Goal: Task Accomplishment & Management: Manage account settings

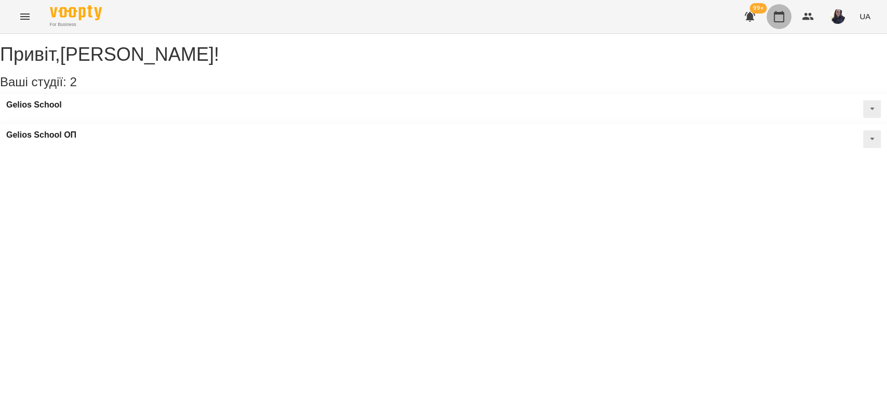
click at [778, 24] on button "button" at bounding box center [779, 16] width 25 height 25
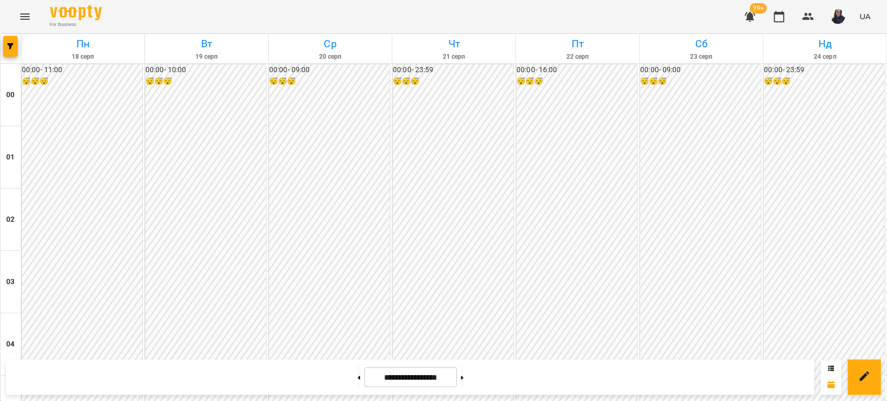
scroll to position [398, 0]
click at [11, 47] on icon "button" at bounding box center [10, 46] width 6 height 6
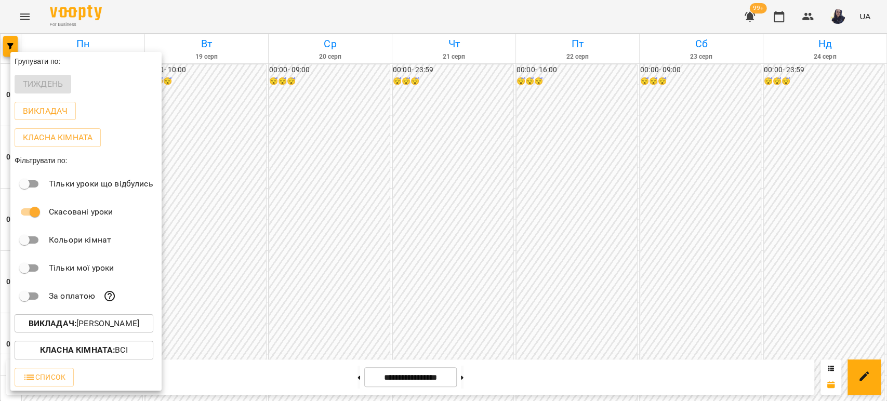
click at [118, 327] on p "Викладач : [PERSON_NAME]" at bounding box center [84, 324] width 111 height 12
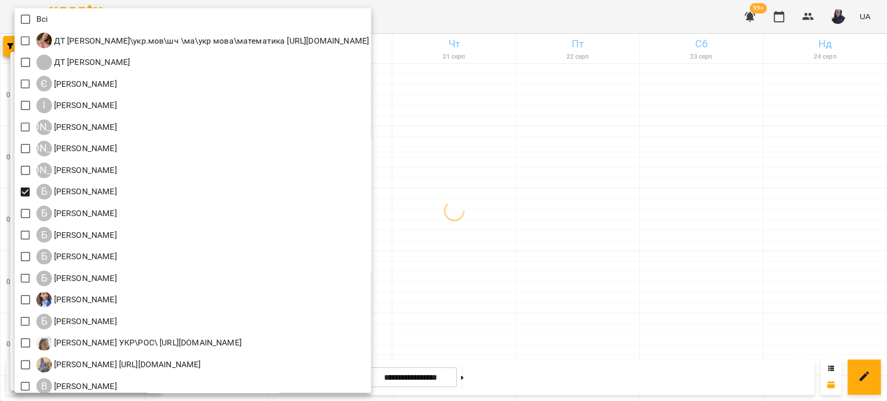
click at [522, 10] on div at bounding box center [443, 200] width 887 height 401
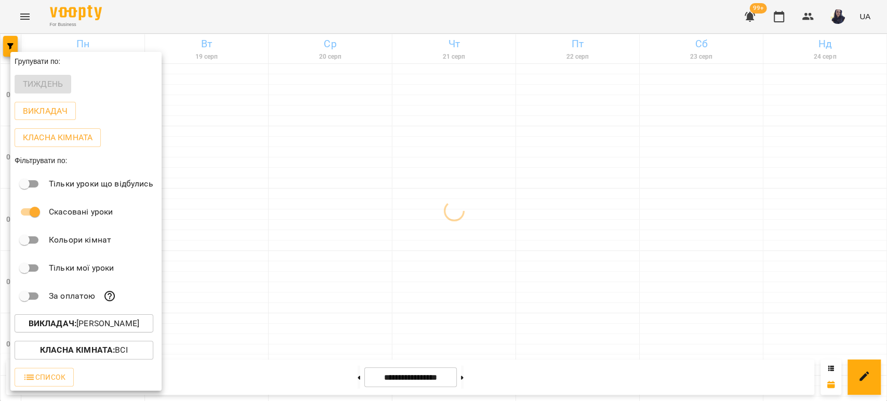
click at [522, 10] on div at bounding box center [443, 200] width 887 height 401
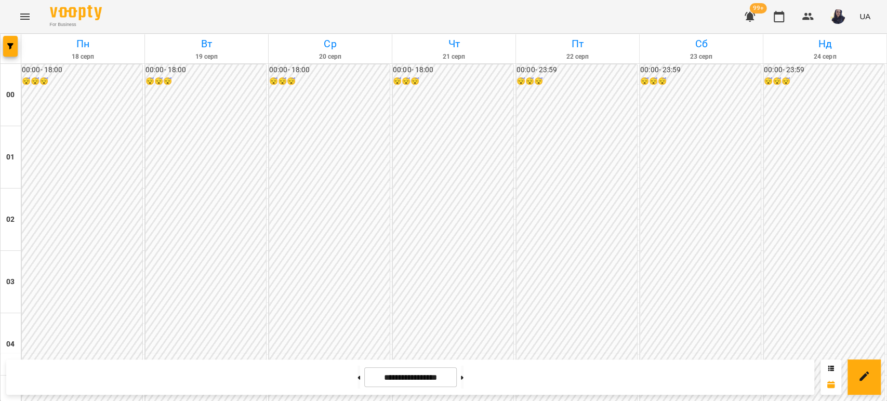
scroll to position [1206, 0]
